Goal: Download file/media

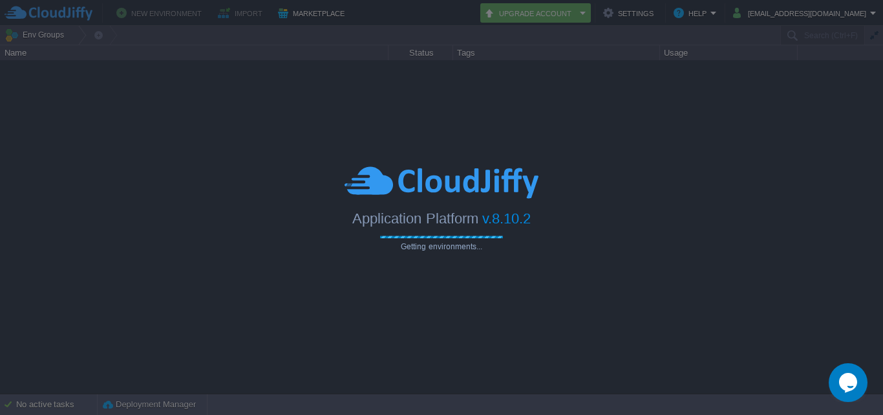
type input "Search (Ctrl+F)"
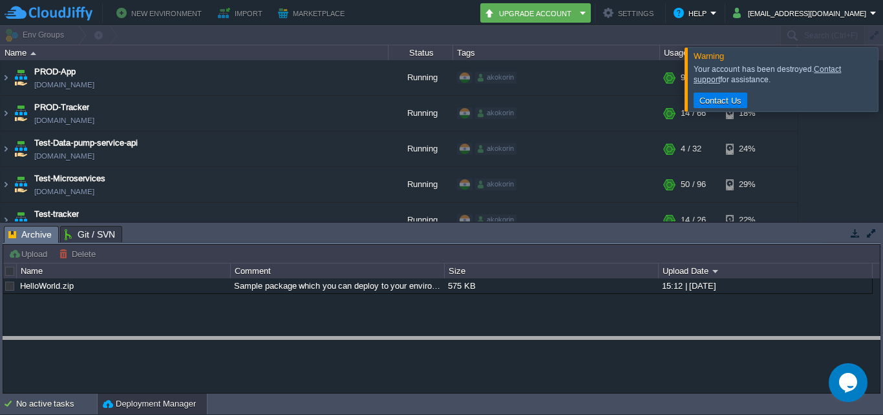
drag, startPoint x: 158, startPoint y: 242, endPoint x: 153, endPoint y: 354, distance: 112.0
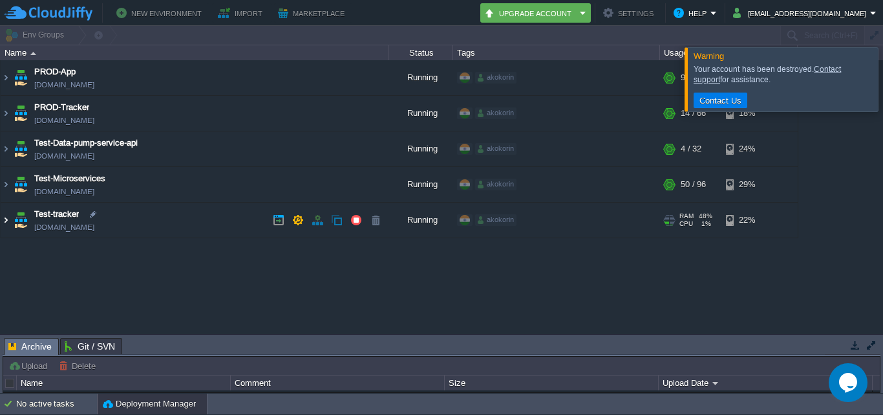
click at [4, 217] on img at bounding box center [6, 219] width 10 height 35
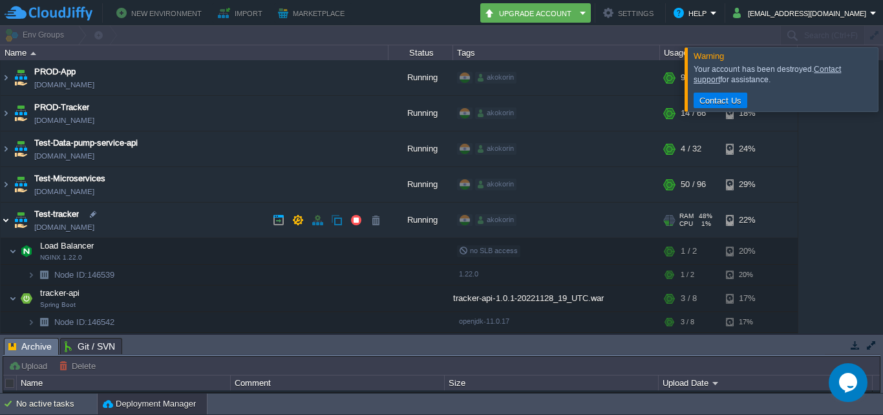
click at [4, 217] on img at bounding box center [6, 219] width 10 height 35
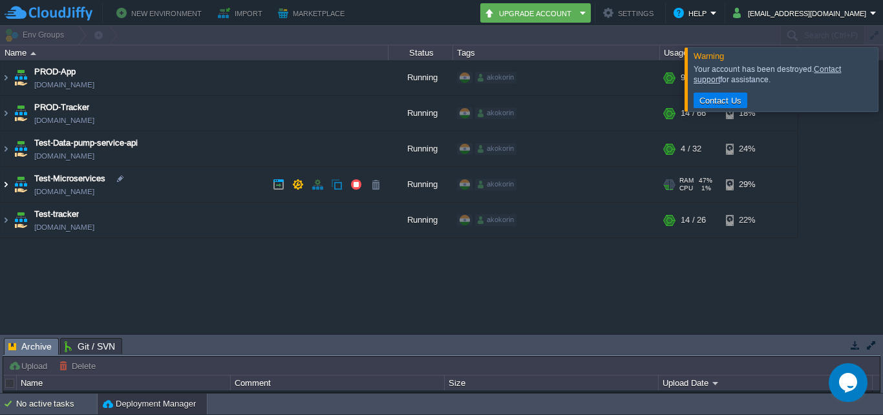
click at [7, 185] on img at bounding box center [6, 184] width 10 height 35
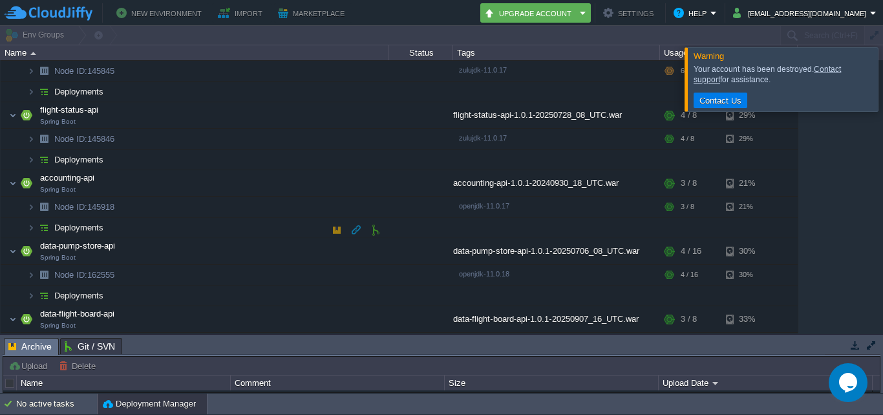
scroll to position [169, 0]
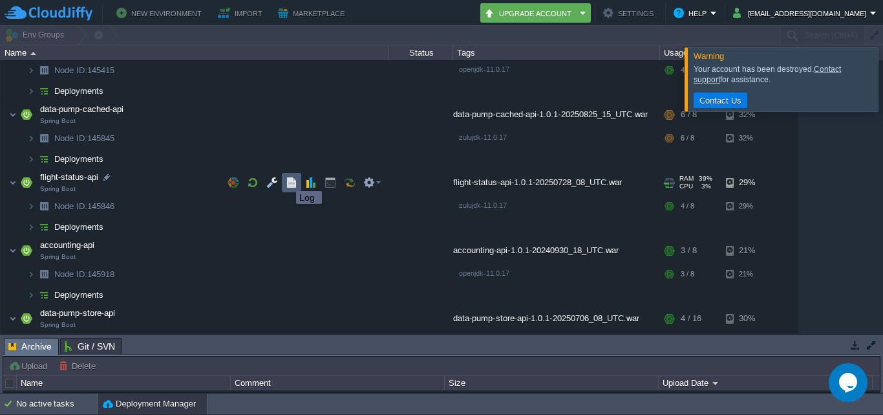
click at [286, 179] on button "button" at bounding box center [292, 183] width 12 height 12
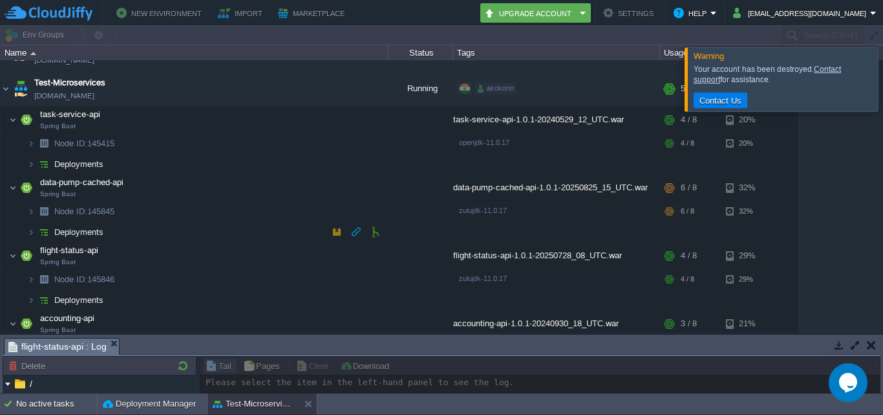
scroll to position [129, 0]
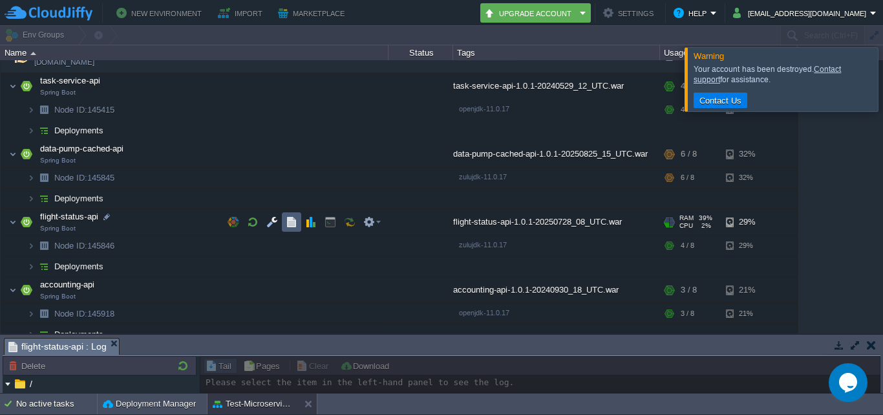
click at [297, 222] on td at bounding box center [291, 221] width 19 height 19
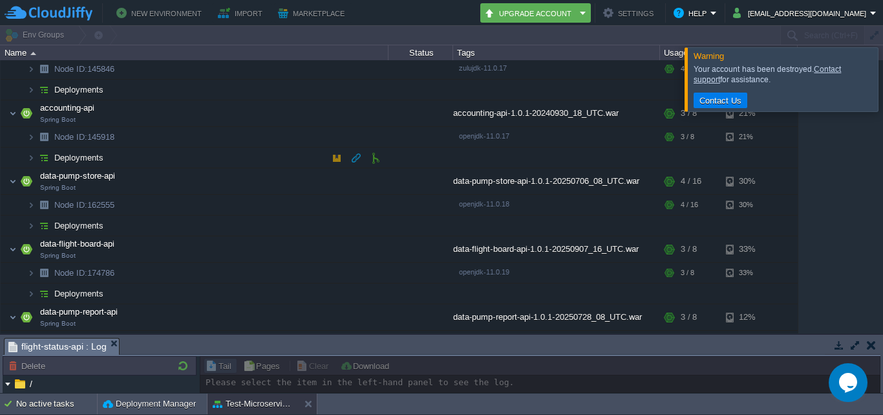
scroll to position [323, 0]
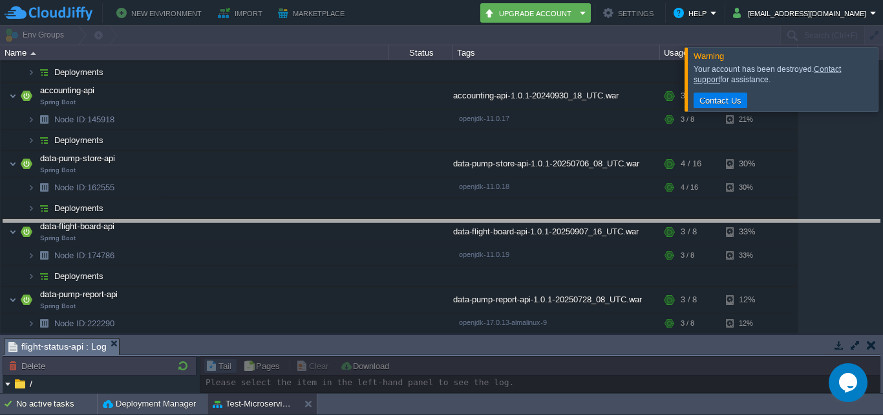
drag, startPoint x: 207, startPoint y: 338, endPoint x: 275, endPoint y: 220, distance: 136.4
click at [275, 220] on body "New Environment Import Marketplace Bonus $0.00 Upgrade Account Settings Help eb…" at bounding box center [441, 207] width 883 height 415
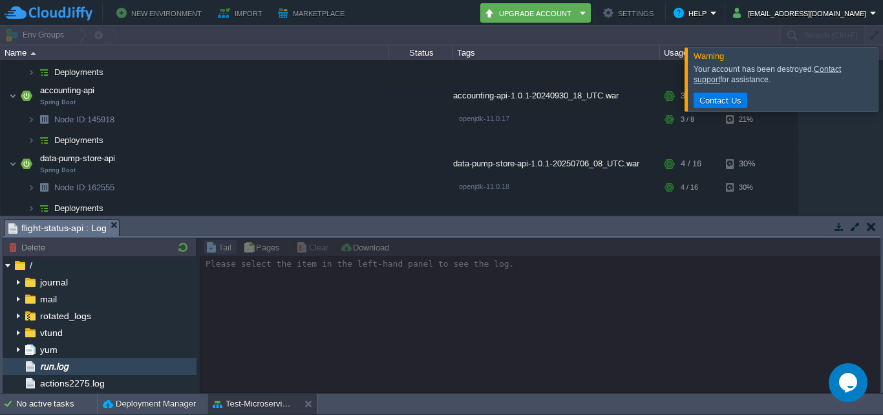
click at [76, 364] on div "run.log" at bounding box center [100, 366] width 194 height 17
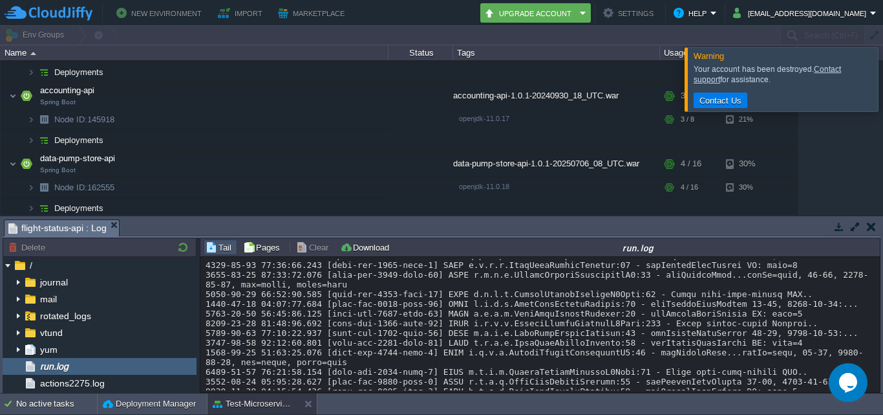
scroll to position [9744, 0]
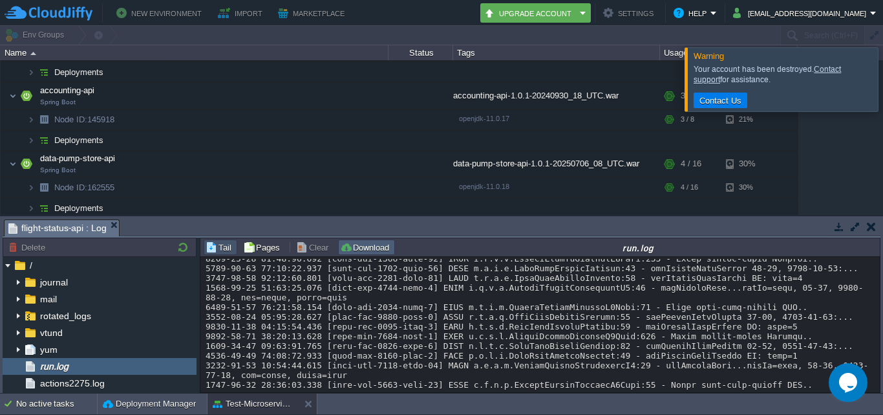
click at [354, 251] on button "Download" at bounding box center [366, 247] width 53 height 12
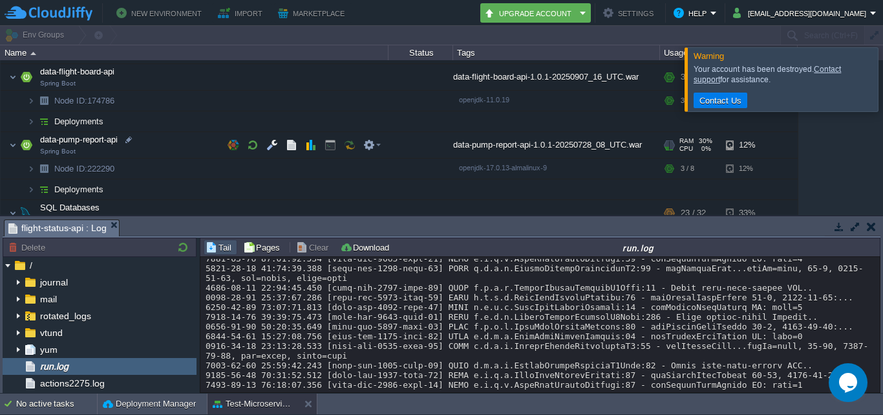
scroll to position [546, 0]
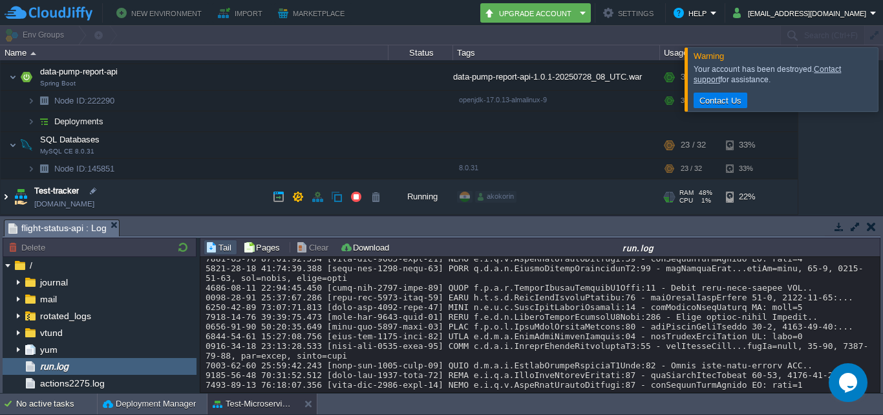
click at [4, 200] on img at bounding box center [6, 196] width 10 height 35
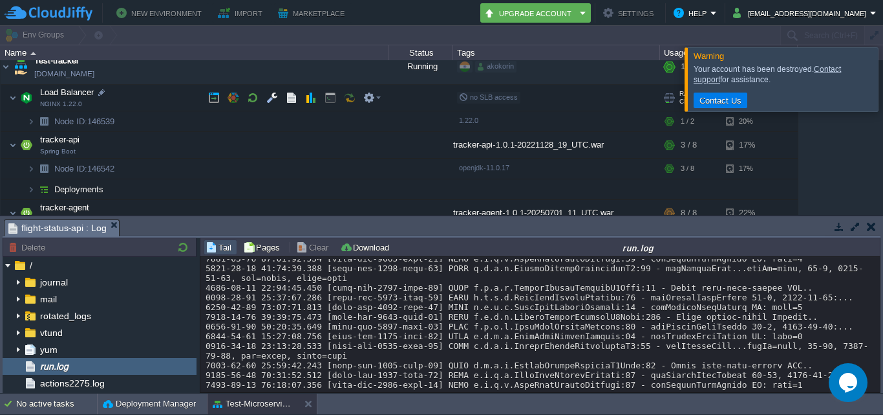
scroll to position [644, 0]
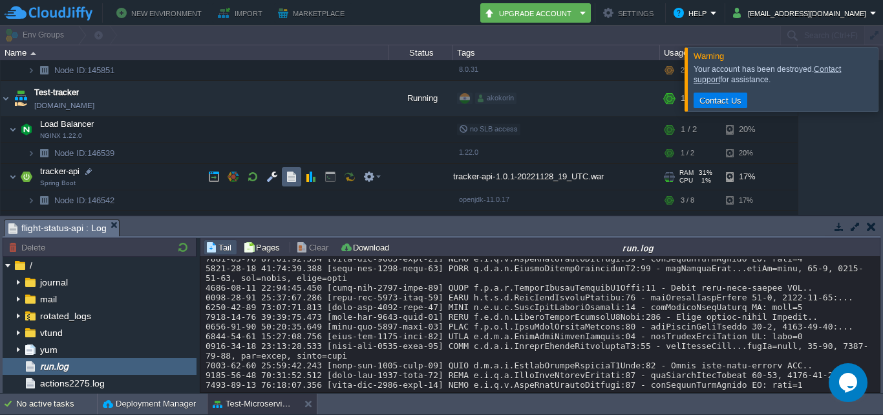
click at [285, 174] on td at bounding box center [291, 176] width 19 height 19
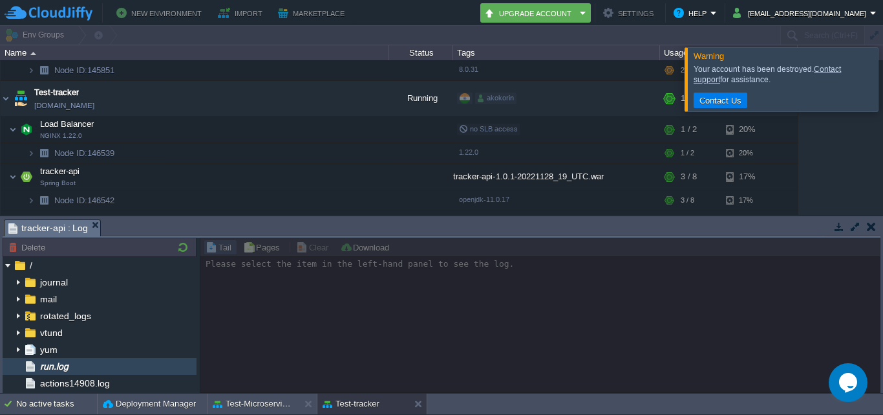
click at [88, 360] on div "run.log" at bounding box center [100, 366] width 194 height 17
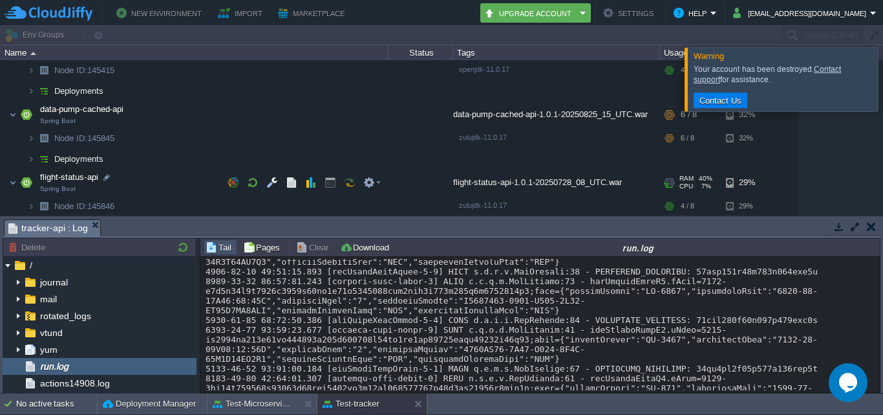
scroll to position [191, 0]
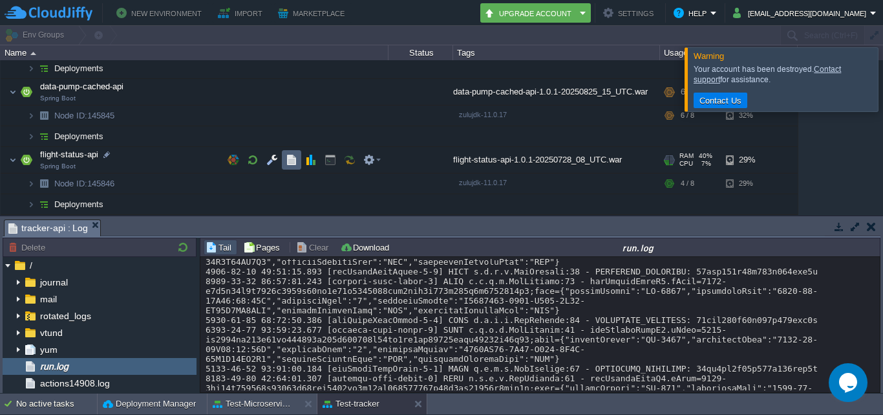
click at [297, 155] on button "button" at bounding box center [292, 160] width 12 height 12
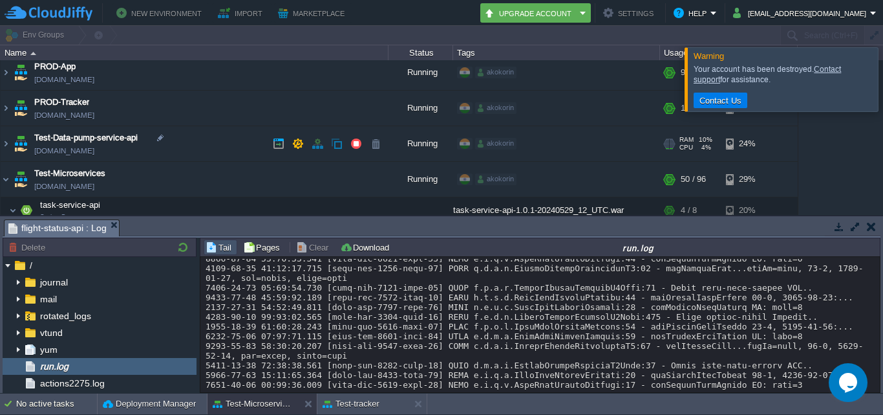
scroll to position [0, 0]
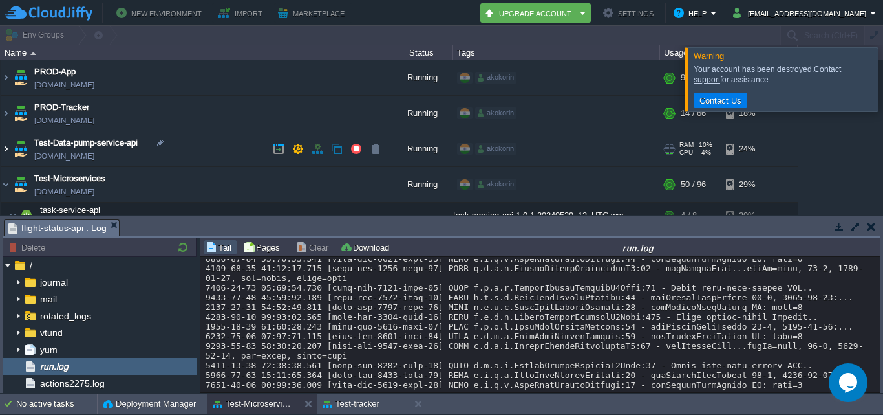
click at [6, 146] on img at bounding box center [6, 148] width 10 height 35
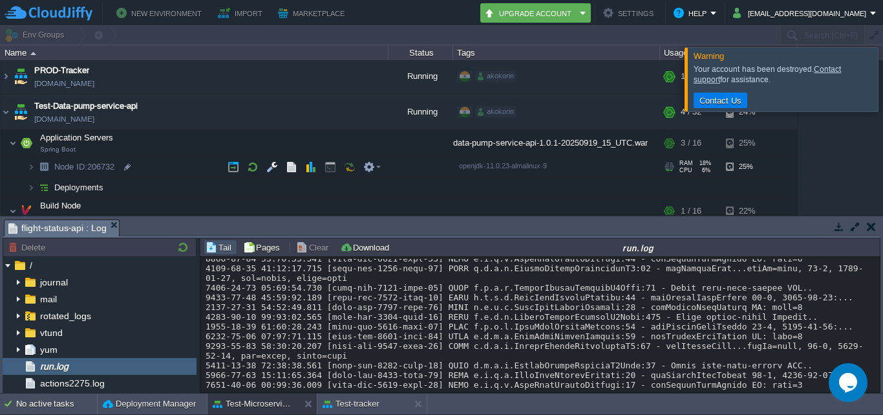
scroll to position [65, 0]
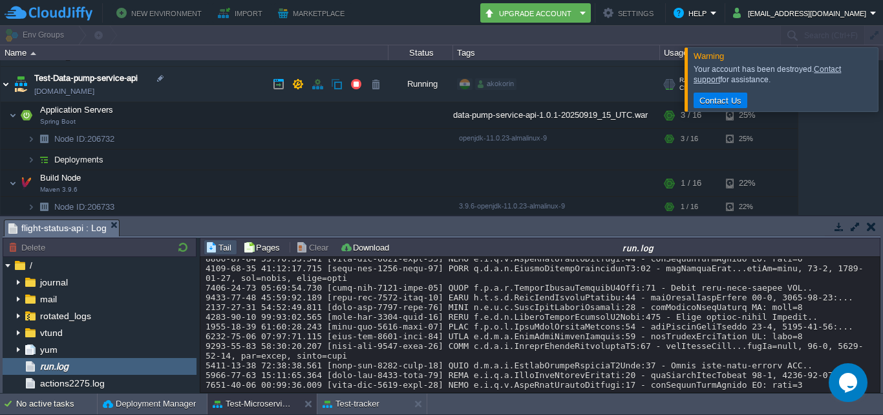
click at [8, 89] on img at bounding box center [6, 84] width 10 height 35
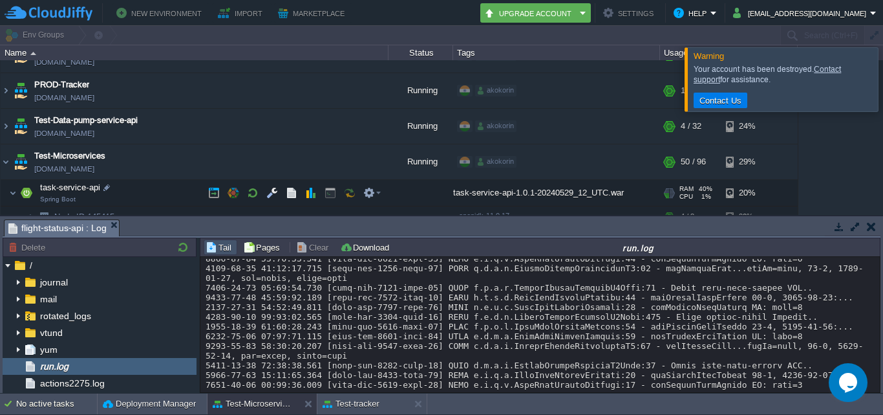
scroll to position [0, 0]
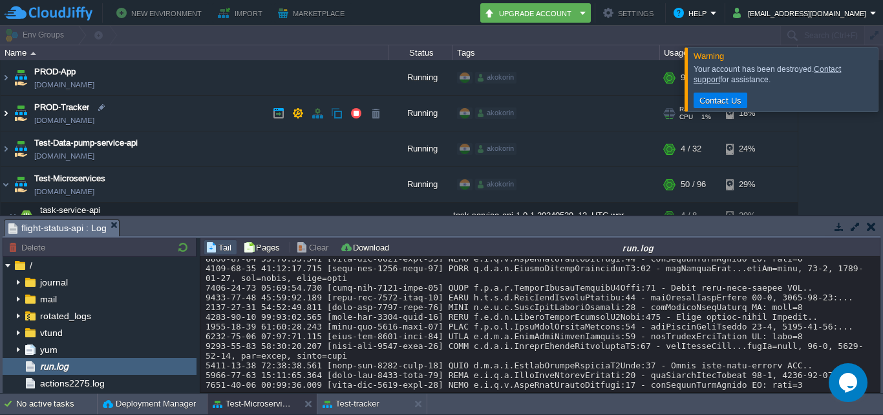
click at [5, 112] on img at bounding box center [6, 113] width 10 height 35
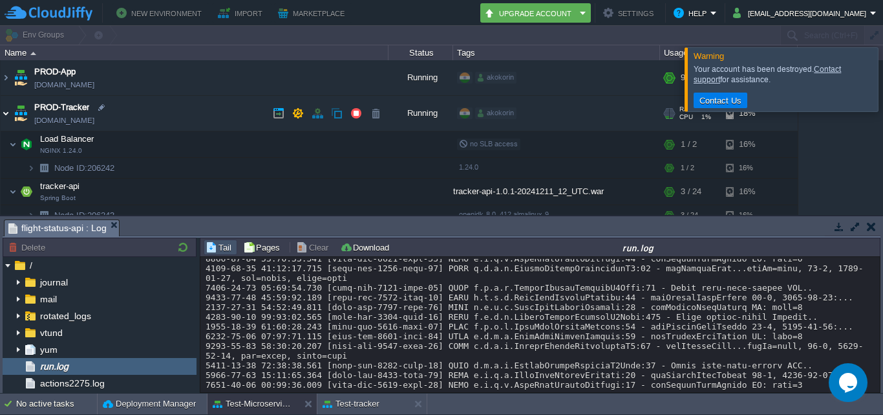
click at [5, 112] on img at bounding box center [6, 113] width 10 height 35
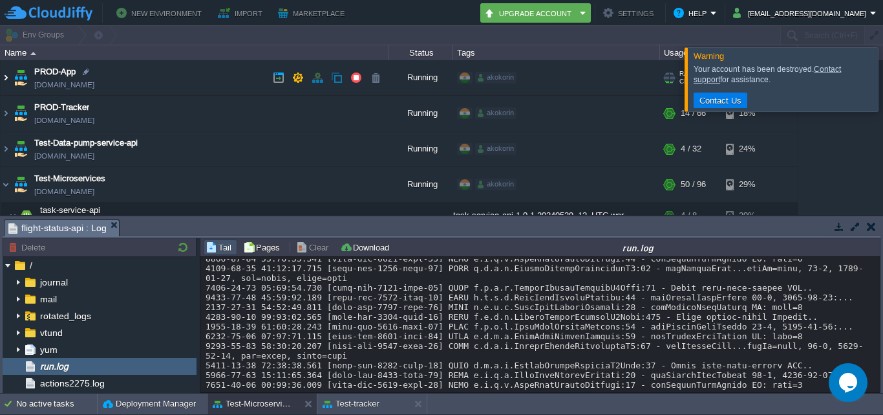
click at [5, 72] on img at bounding box center [6, 77] width 10 height 35
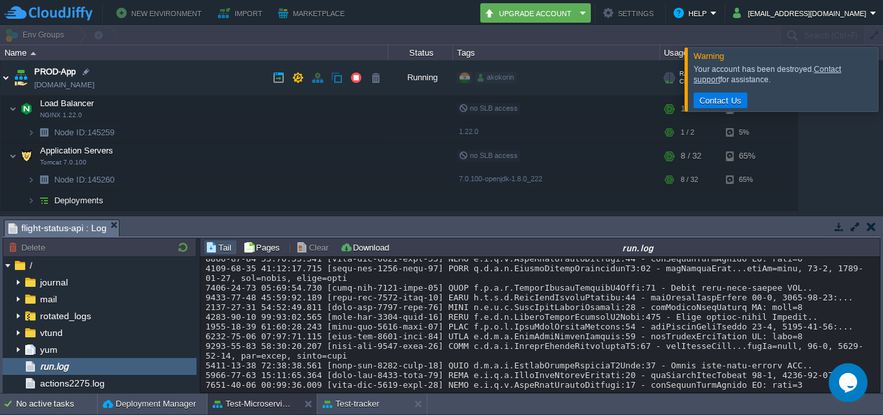
click at [2, 78] on img at bounding box center [6, 77] width 10 height 35
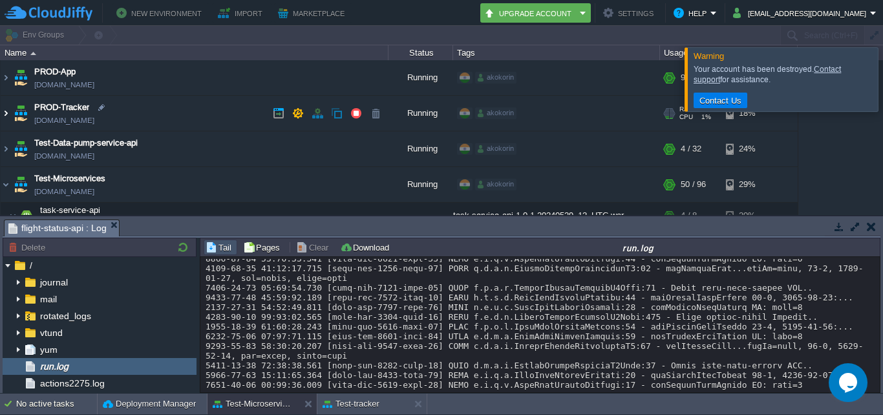
click at [9, 113] on img at bounding box center [6, 113] width 10 height 35
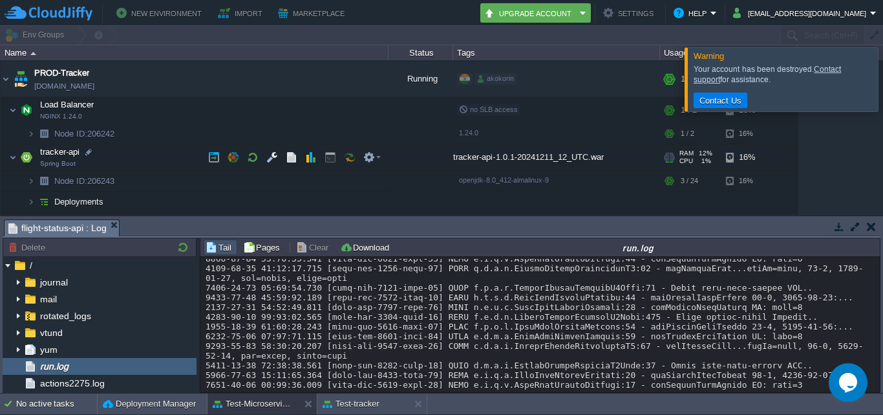
scroll to position [65, 0]
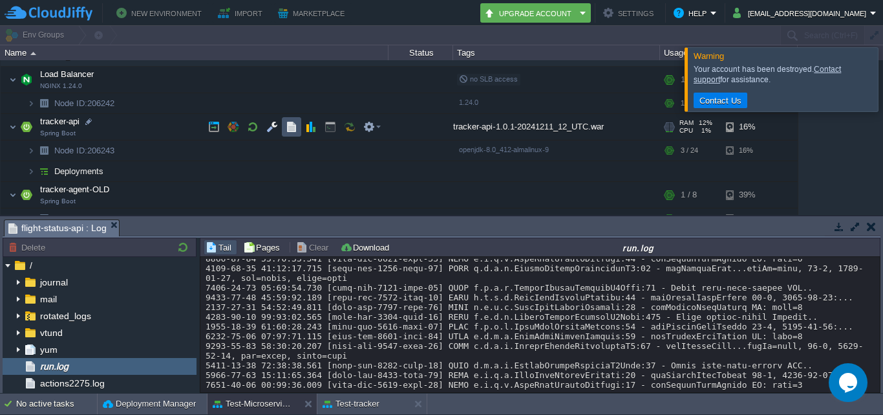
click at [286, 126] on button "button" at bounding box center [292, 127] width 12 height 12
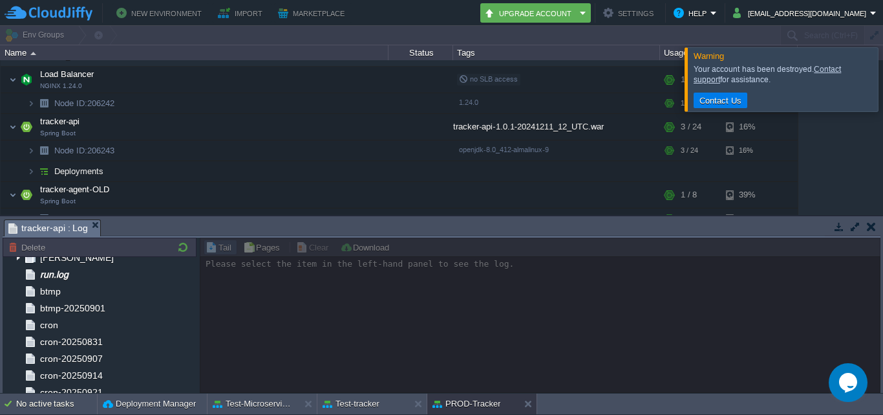
scroll to position [129, 0]
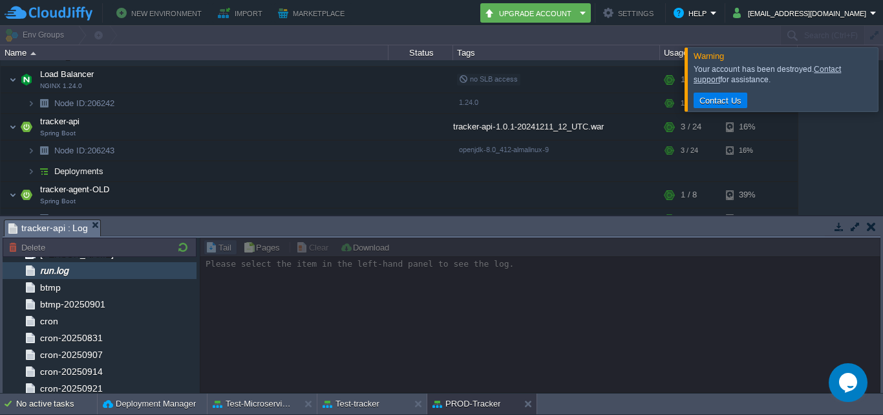
click at [81, 267] on div "run.log" at bounding box center [100, 270] width 194 height 17
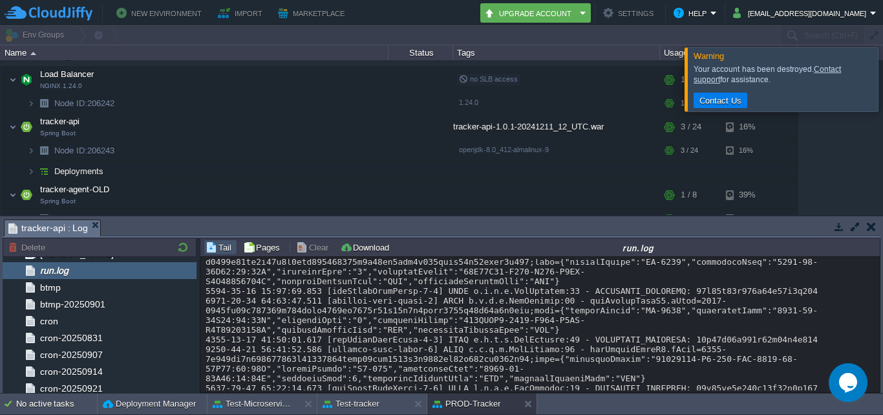
scroll to position [24505, 0]
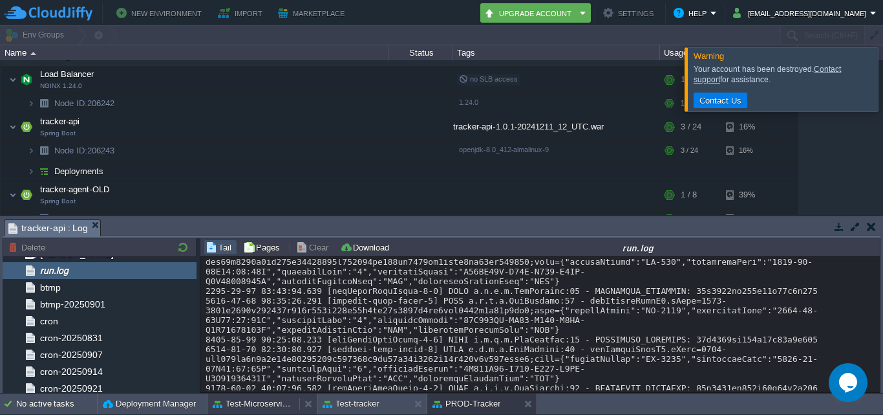
click at [241, 405] on button "Test-Microservices" at bounding box center [253, 403] width 81 height 13
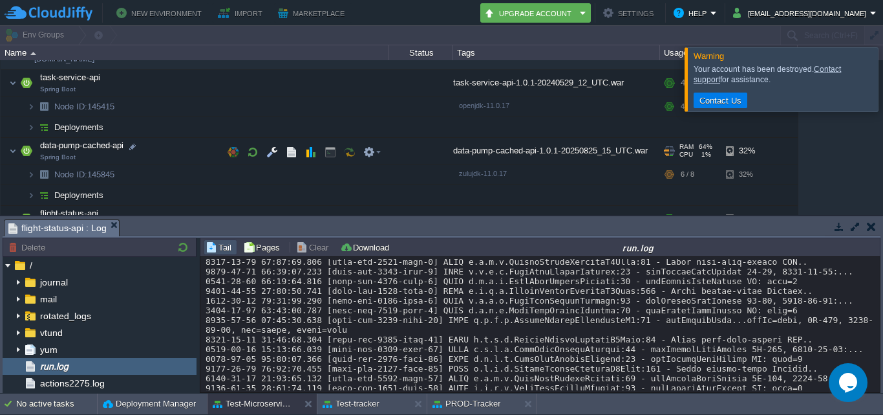
scroll to position [517, 0]
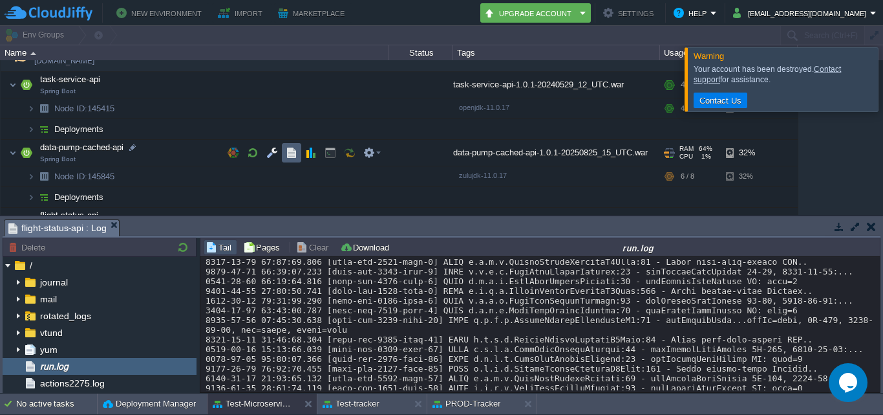
click at [287, 150] on button "button" at bounding box center [292, 153] width 12 height 12
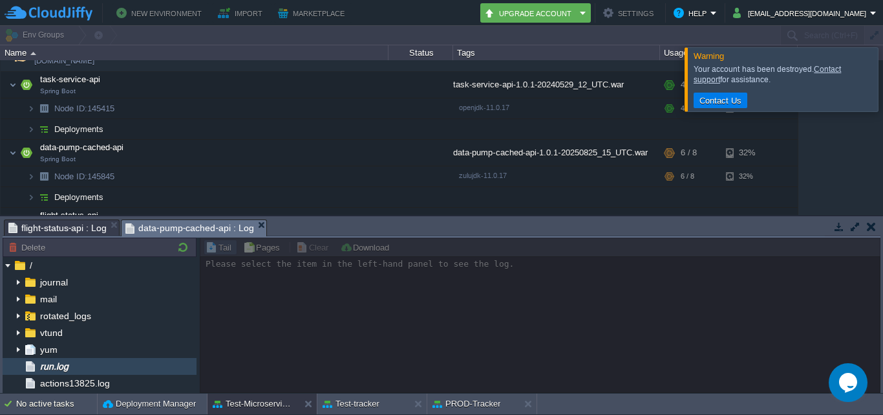
click at [100, 360] on div "run.log" at bounding box center [100, 366] width 194 height 17
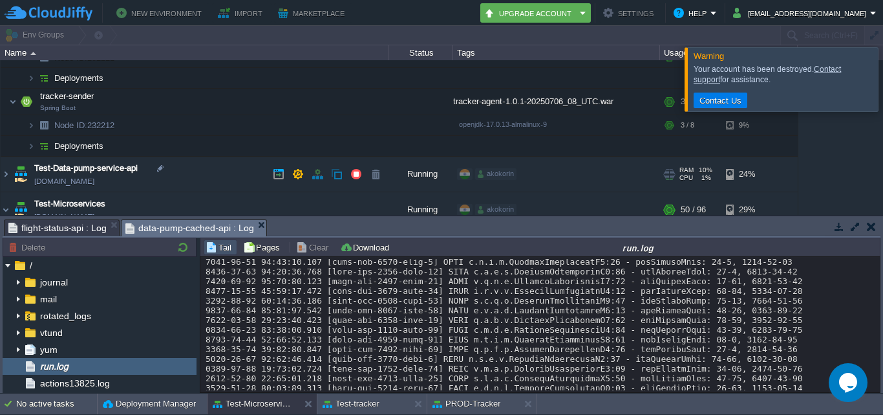
scroll to position [384, 0]
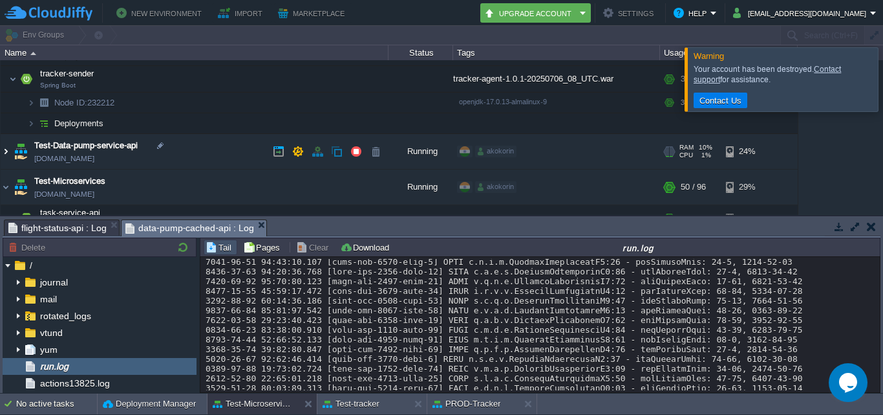
click at [2, 156] on img at bounding box center [6, 151] width 10 height 35
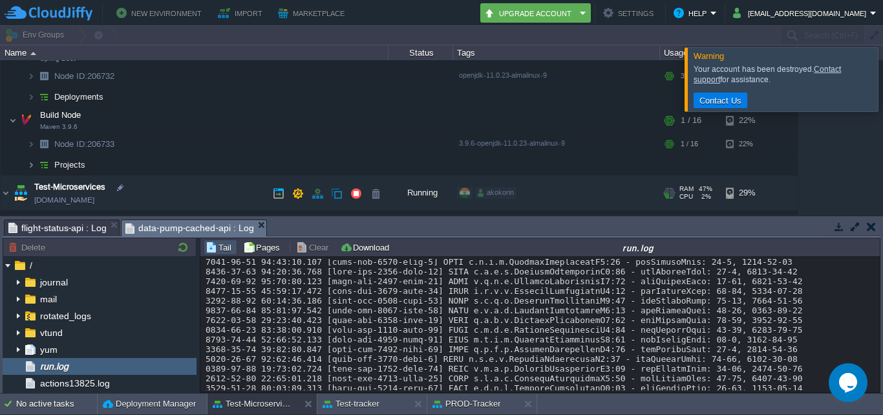
scroll to position [449, 0]
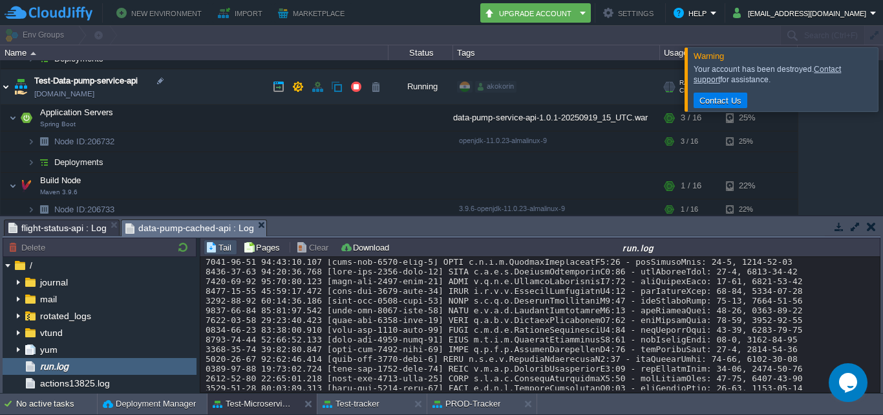
click at [8, 89] on img at bounding box center [6, 86] width 10 height 35
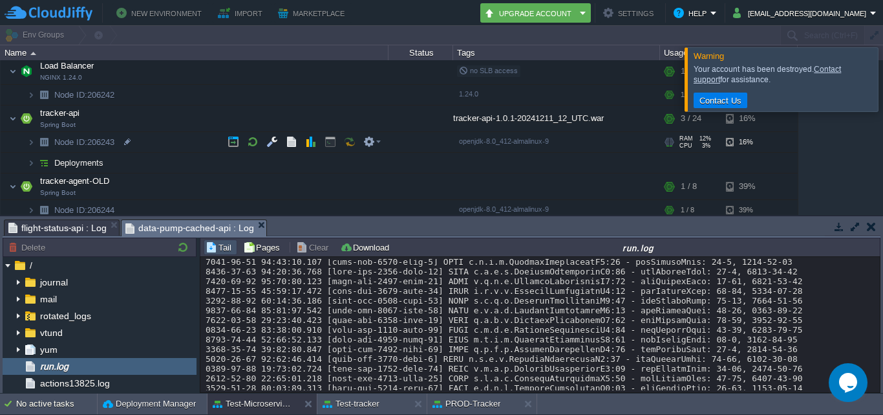
scroll to position [0, 0]
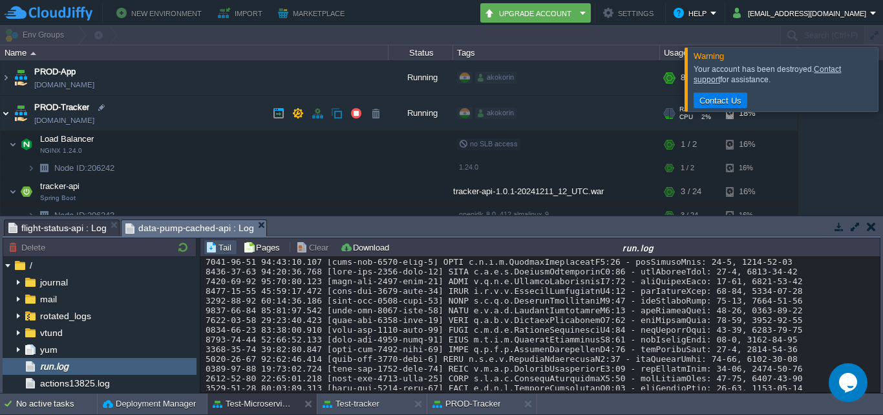
click at [10, 113] on img at bounding box center [6, 113] width 10 height 35
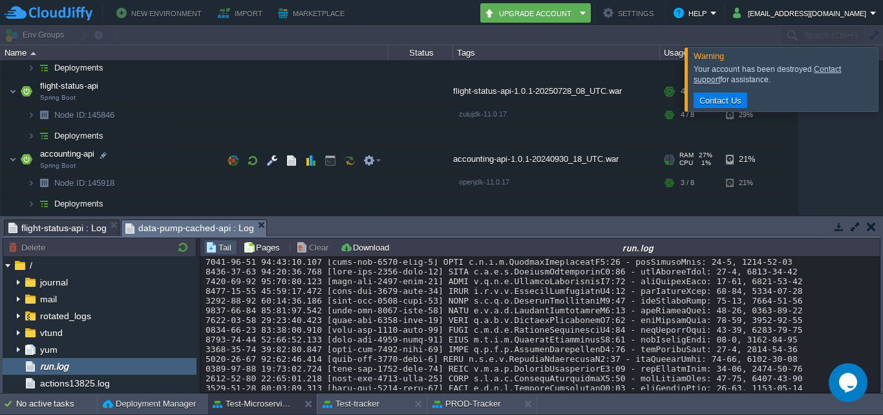
scroll to position [194, 0]
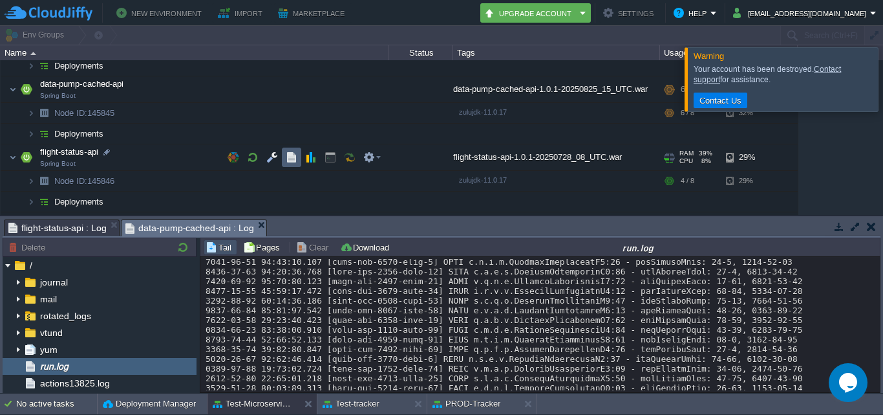
click at [290, 154] on button "button" at bounding box center [292, 157] width 12 height 12
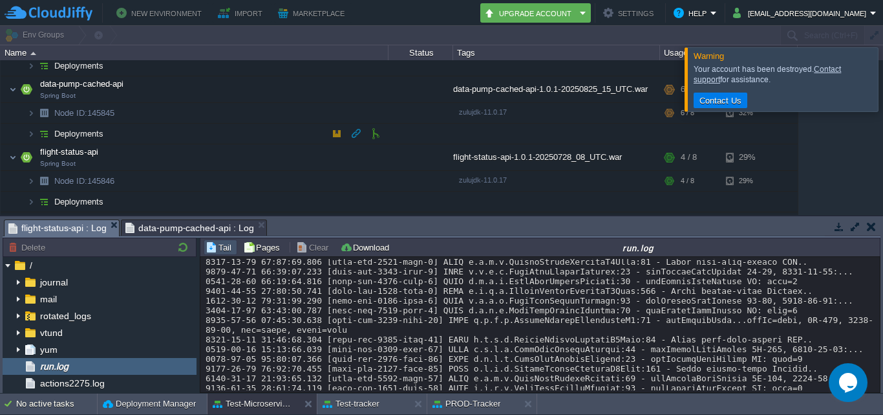
scroll to position [129, 0]
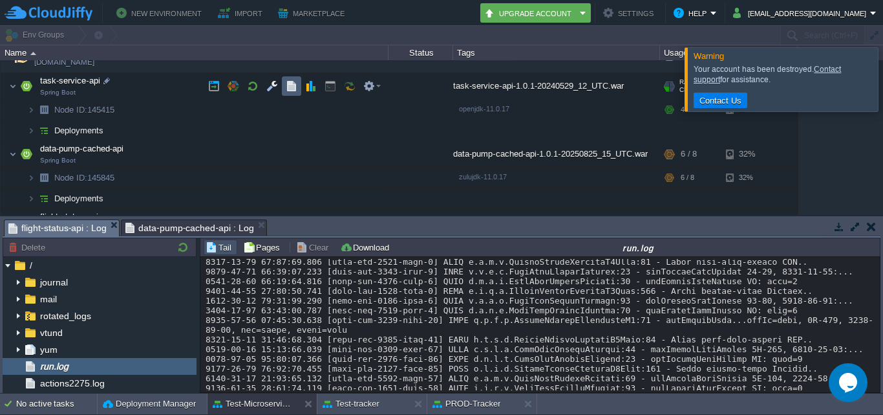
click at [283, 84] on td at bounding box center [291, 85] width 19 height 19
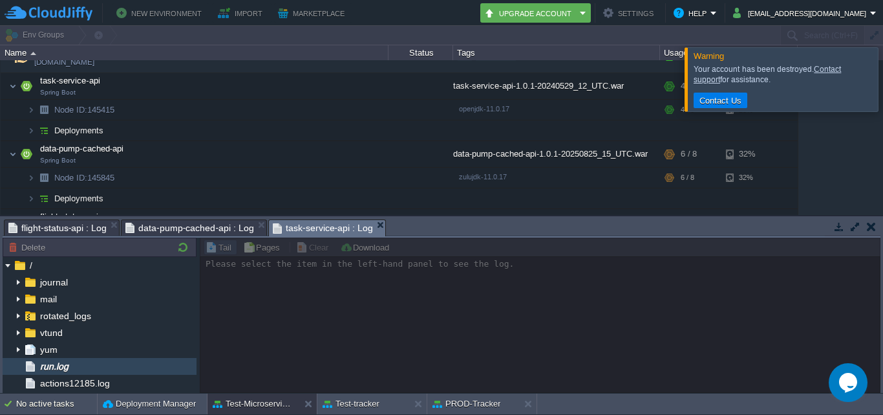
click at [107, 367] on div "run.log" at bounding box center [100, 366] width 194 height 17
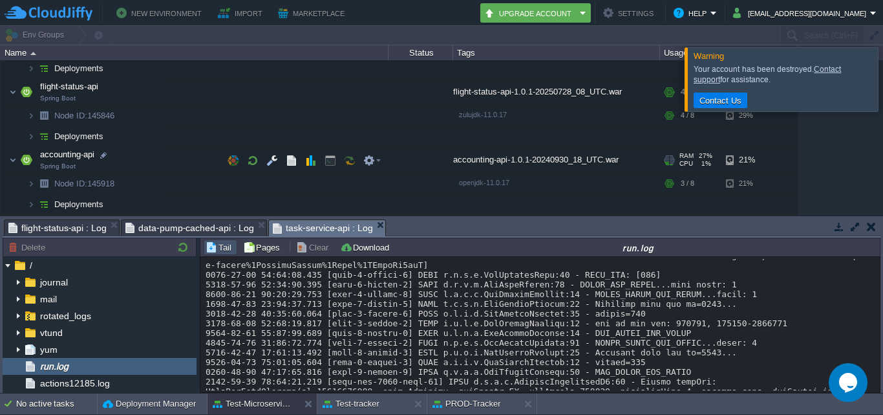
scroll to position [323, 0]
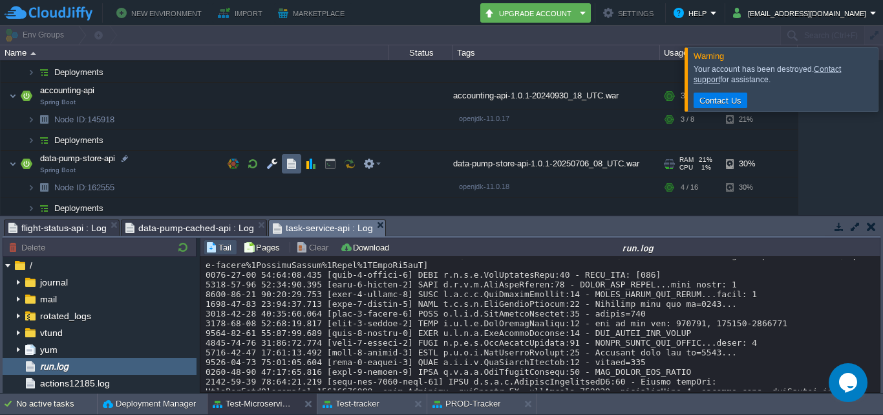
click at [290, 159] on button "button" at bounding box center [292, 164] width 12 height 12
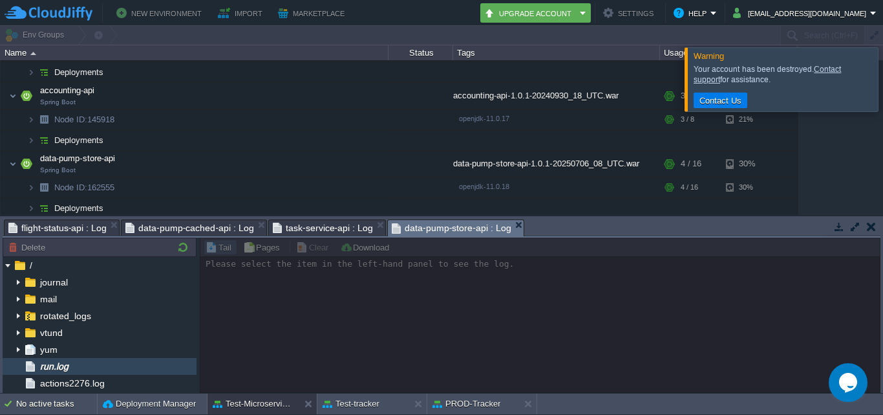
click at [70, 364] on span "run.log" at bounding box center [54, 366] width 33 height 12
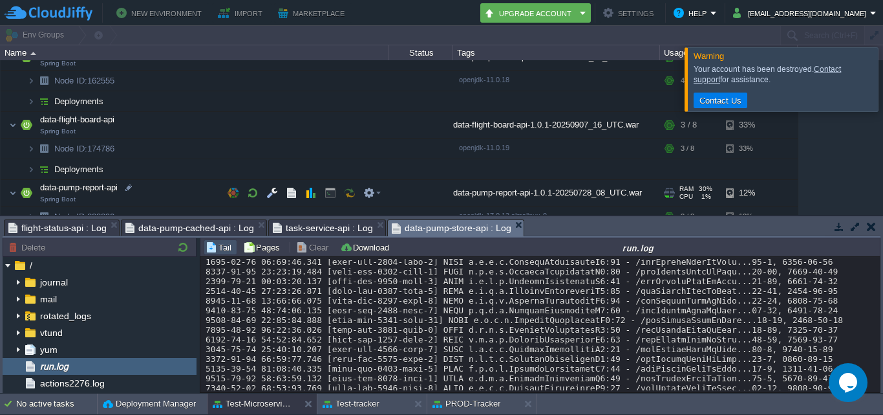
scroll to position [453, 0]
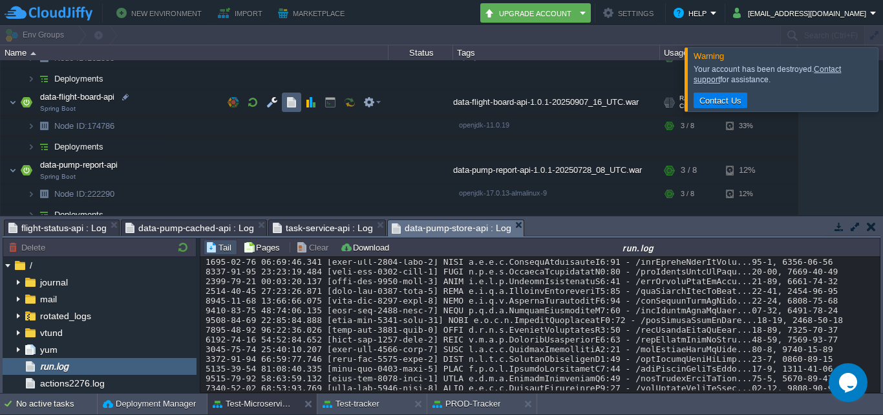
click at [285, 99] on td at bounding box center [291, 101] width 19 height 19
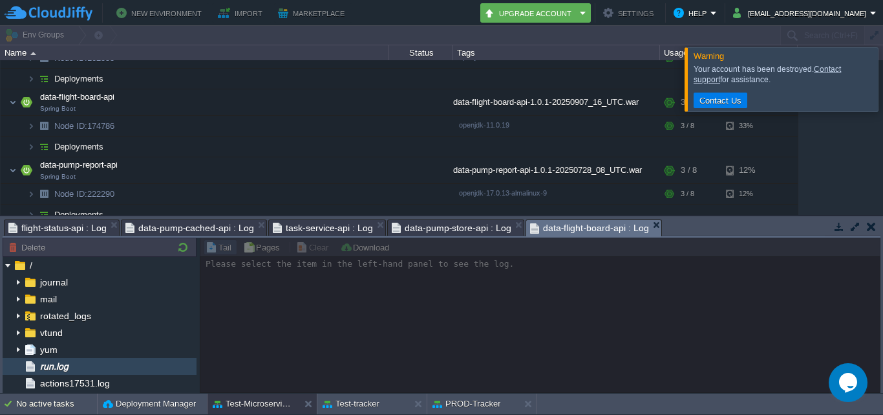
click at [63, 360] on div "run.log" at bounding box center [100, 366] width 194 height 17
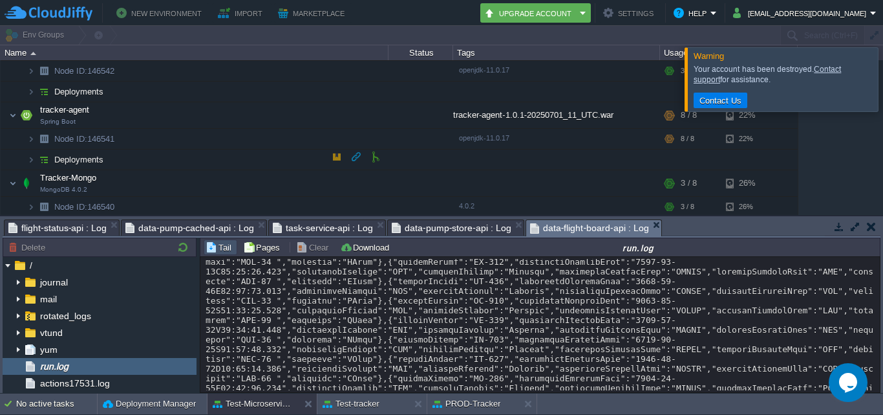
scroll to position [709, 0]
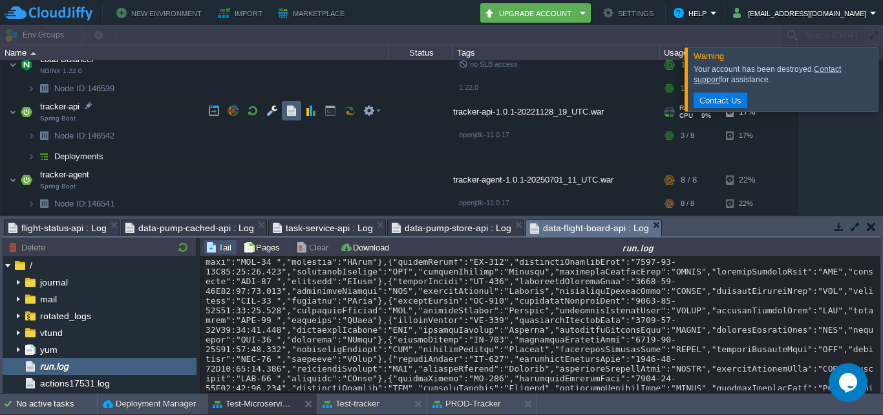
click at [295, 115] on button "button" at bounding box center [292, 111] width 12 height 12
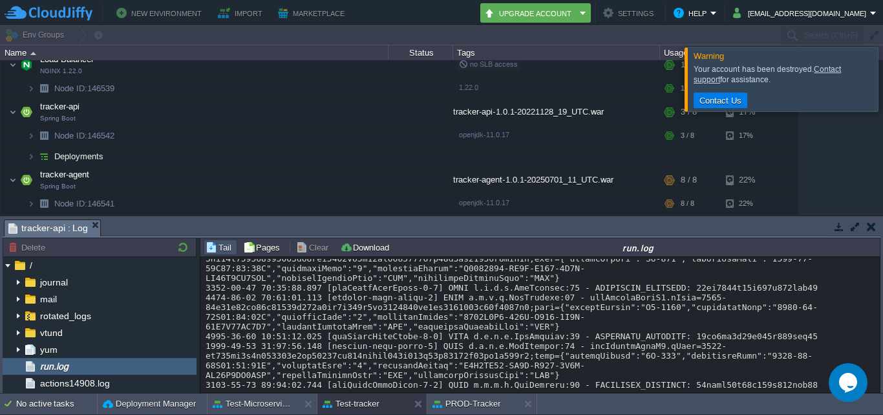
scroll to position [23157, 0]
